Goal: Task Accomplishment & Management: Use online tool/utility

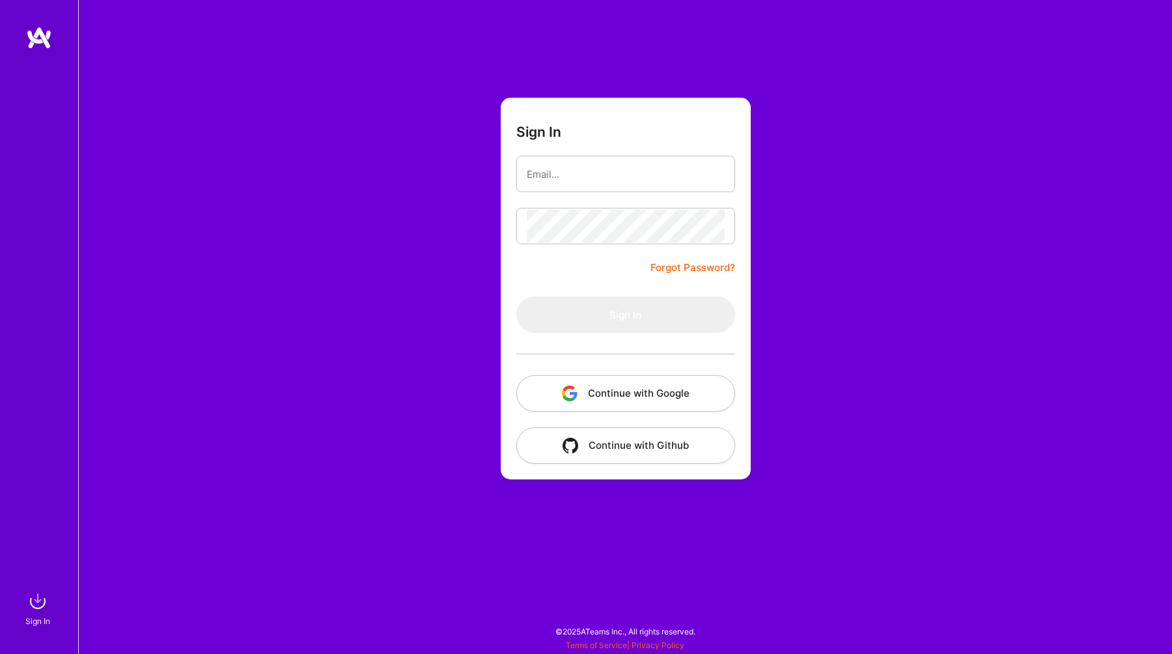
click at [624, 394] on button "Continue with Google" at bounding box center [625, 393] width 219 height 36
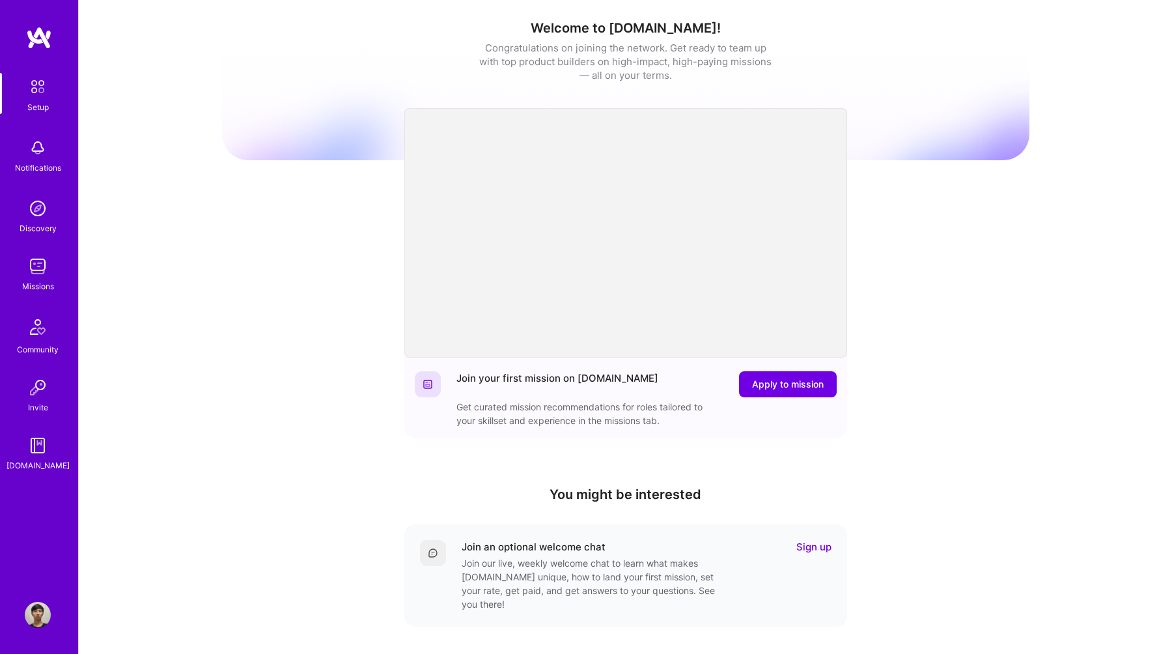
click at [36, 275] on img at bounding box center [38, 266] width 26 height 26
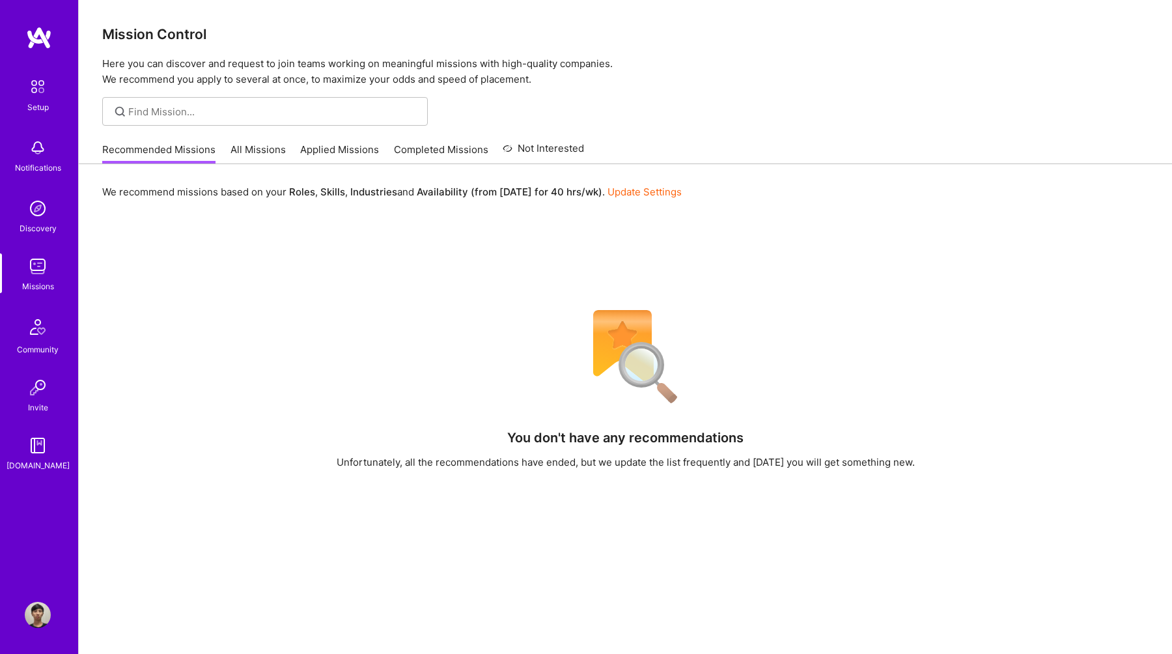
click at [260, 152] on link "All Missions" at bounding box center [257, 153] width 55 height 21
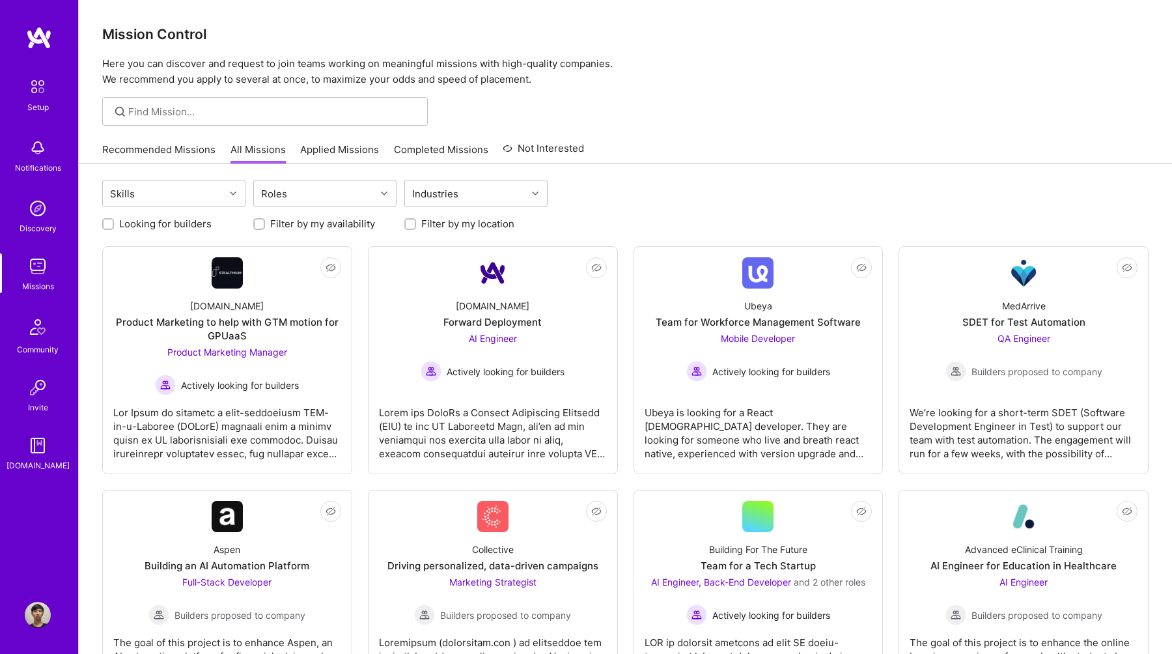
click at [458, 227] on label "Filter by my location" at bounding box center [467, 224] width 93 height 14
click at [416, 227] on input "Filter by my location" at bounding box center [411, 224] width 9 height 9
checkbox input "true"
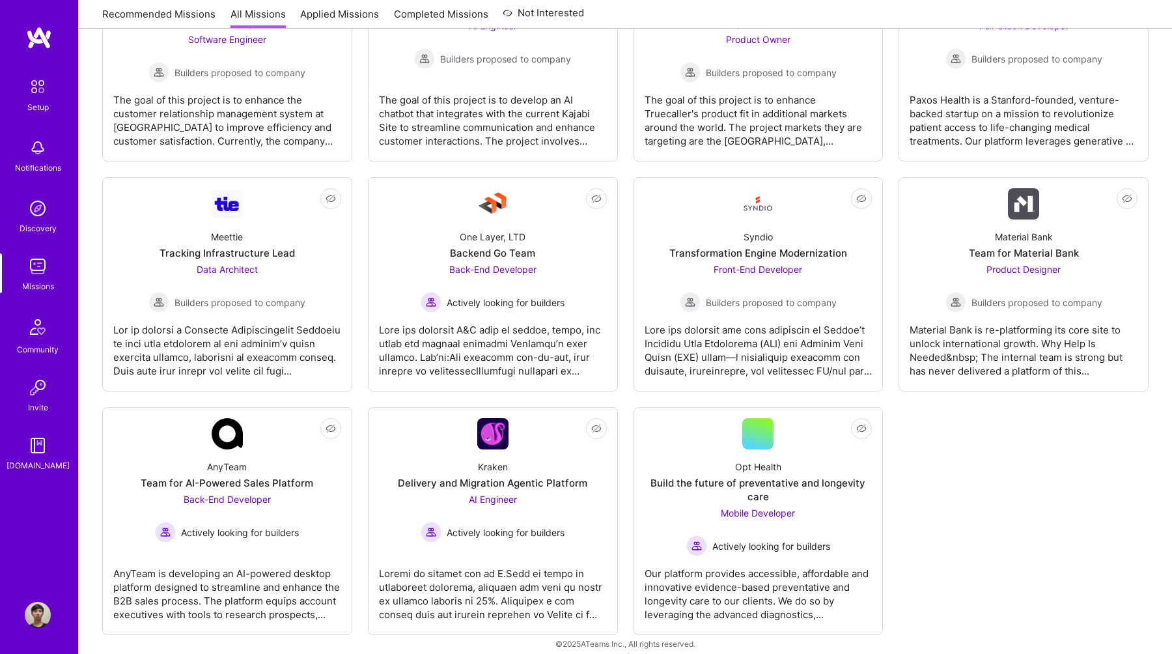
scroll to position [1069, 0]
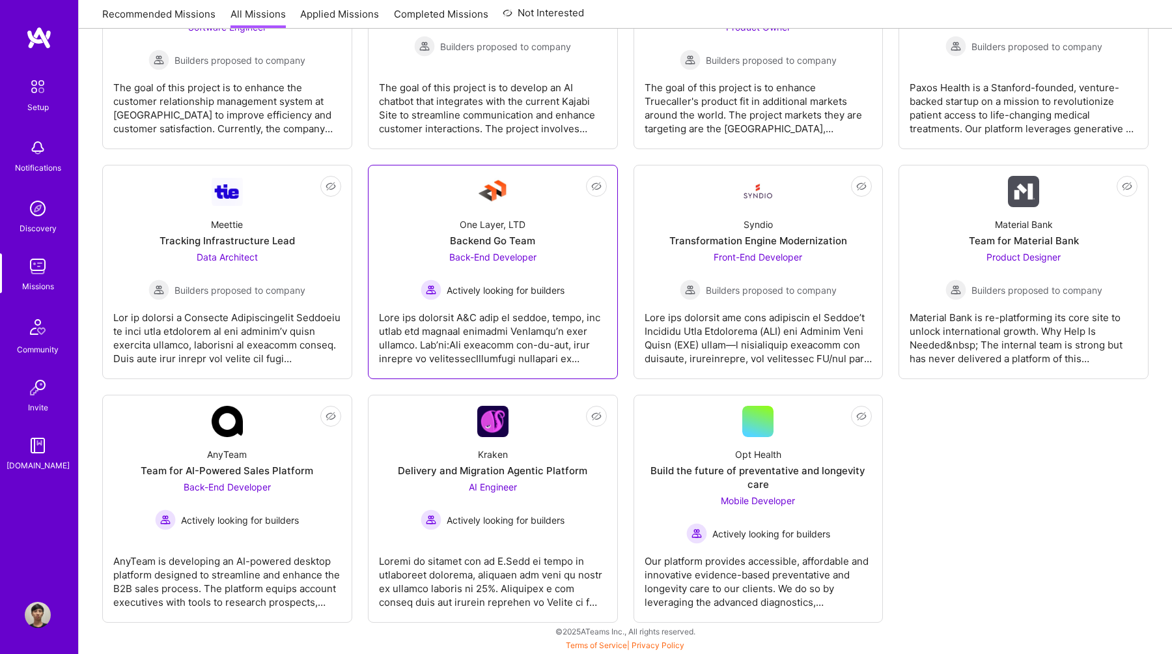
click at [552, 332] on div at bounding box center [493, 332] width 228 height 65
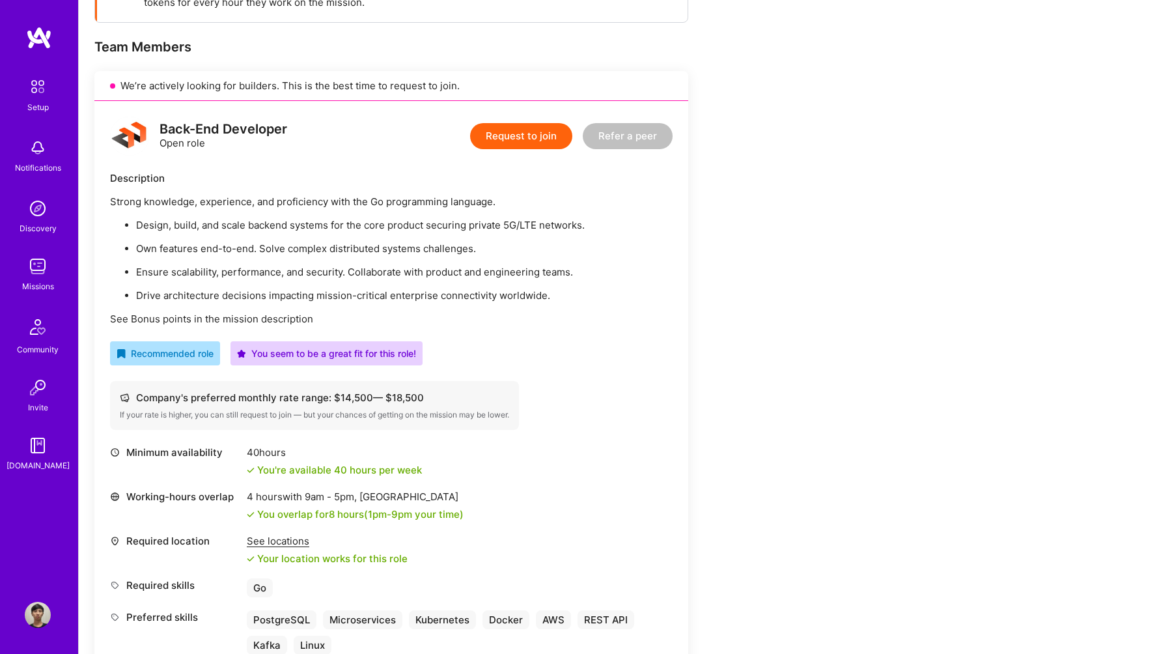
scroll to position [213, 0]
